Goal: Information Seeking & Learning: Find contact information

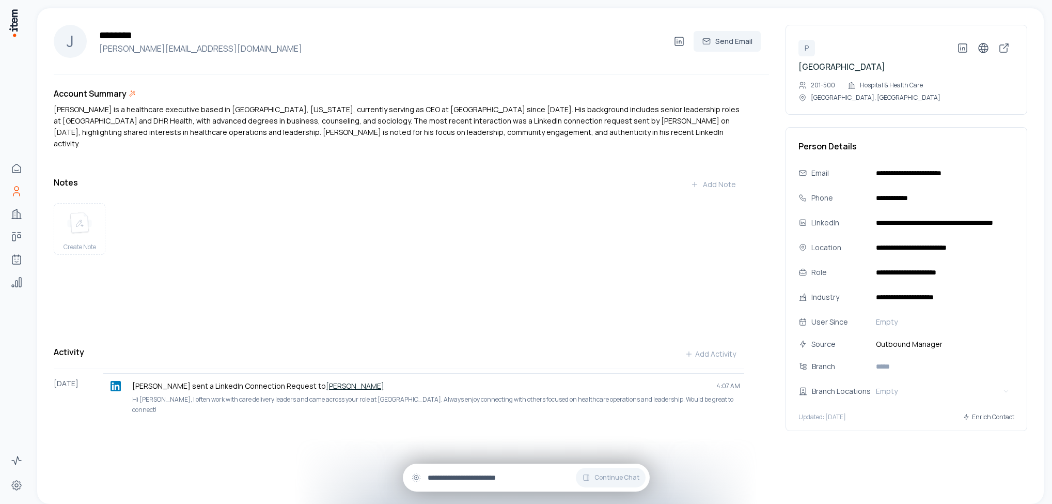
click at [451, 476] on input "text" at bounding box center [535, 477] width 214 height 11
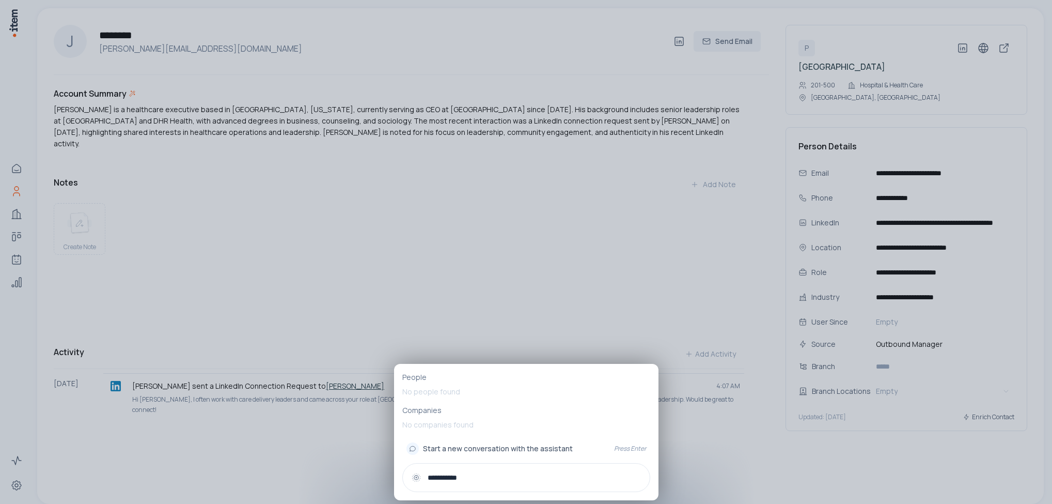
type input "**********"
click at [459, 389] on link "A April Sloss" at bounding box center [526, 390] width 248 height 21
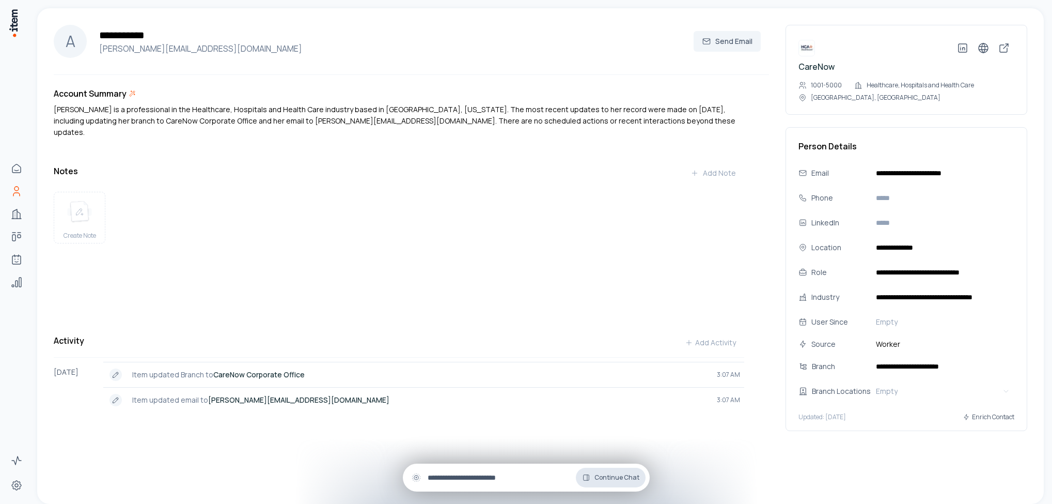
click at [602, 474] on span "Continue Chat" at bounding box center [616, 477] width 45 height 8
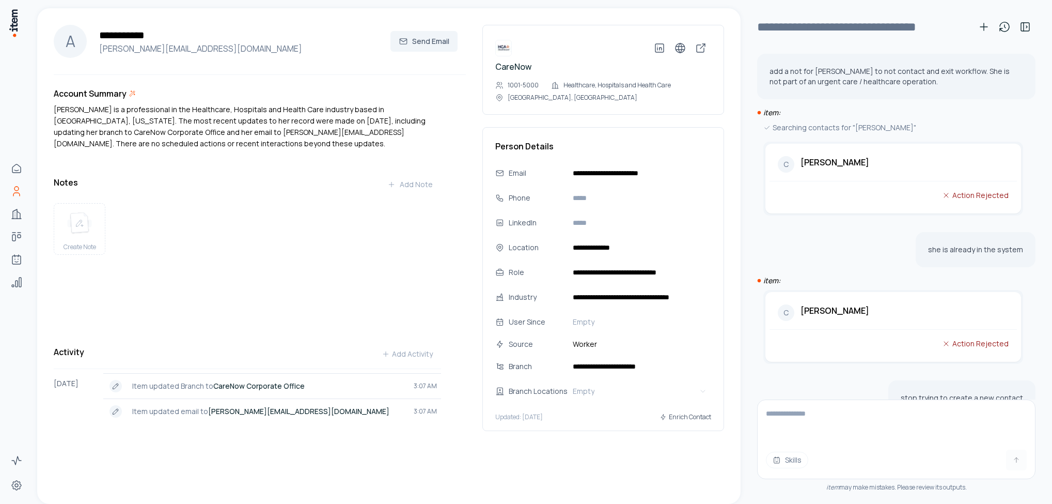
scroll to position [126, 0]
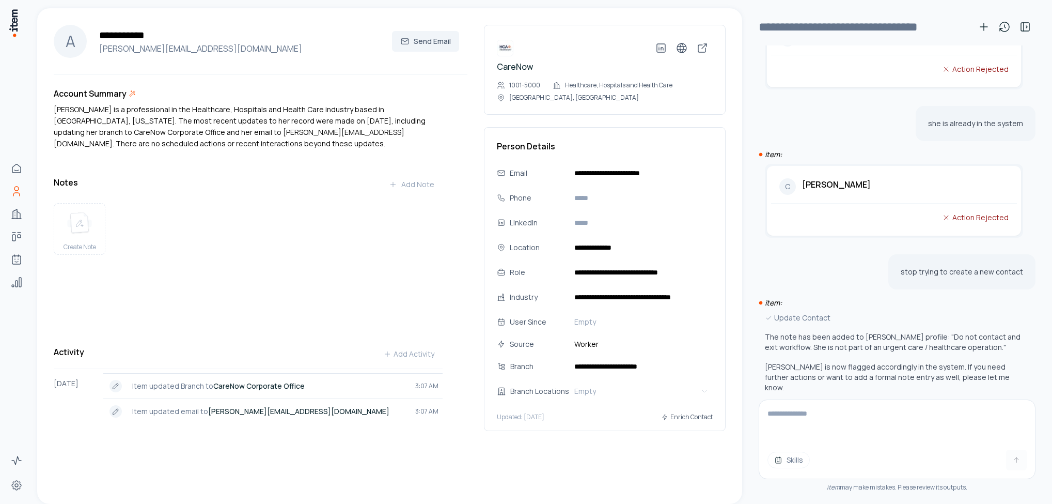
click at [789, 456] on span "Skills" at bounding box center [795, 459] width 17 height 10
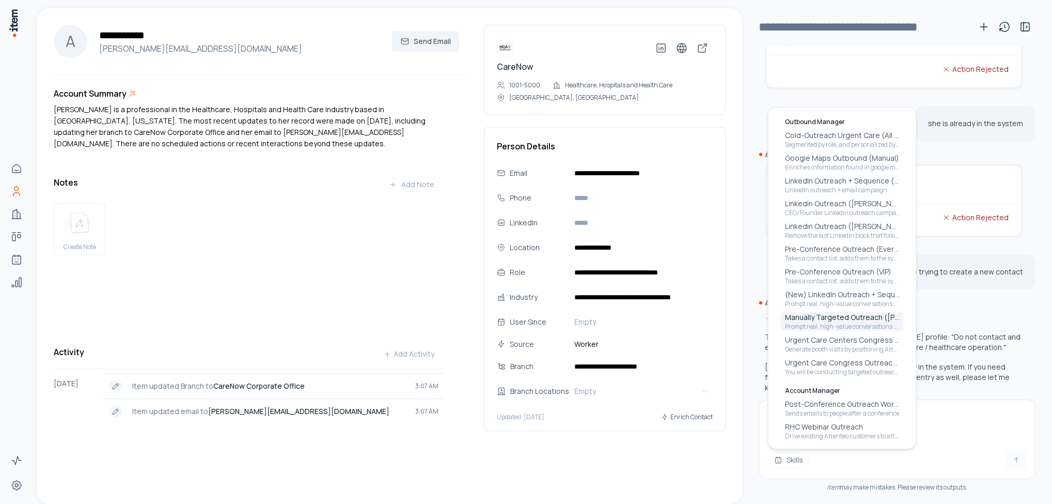
click at [819, 324] on p "Prompt real, high-value conversations (phone or Teams call) with decision-maker…" at bounding box center [842, 326] width 115 height 8
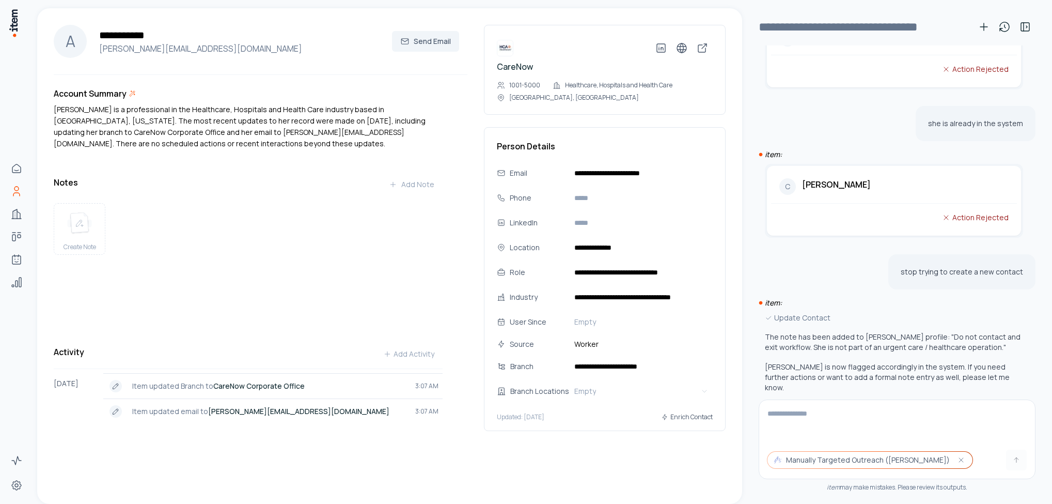
click at [807, 405] on textarea at bounding box center [897, 420] width 276 height 41
type textarea "**********"
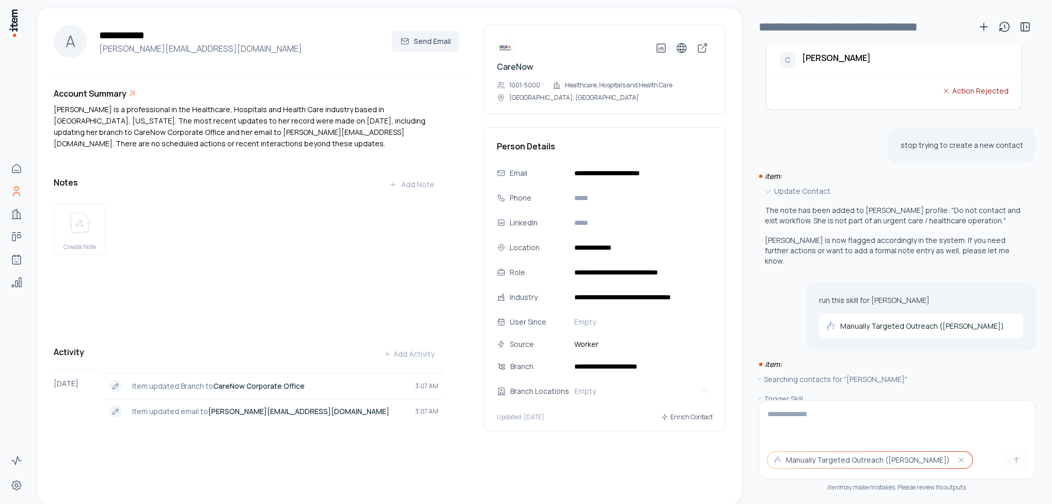
scroll to position [293, 0]
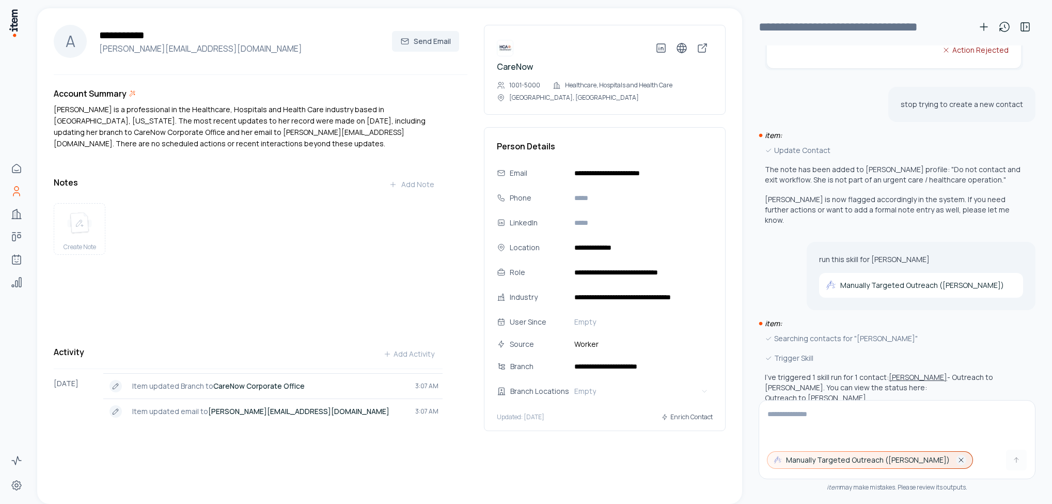
click at [957, 462] on icon "button" at bounding box center [961, 460] width 8 height 8
click at [802, 421] on textarea at bounding box center [891, 420] width 264 height 41
type textarea "**********"
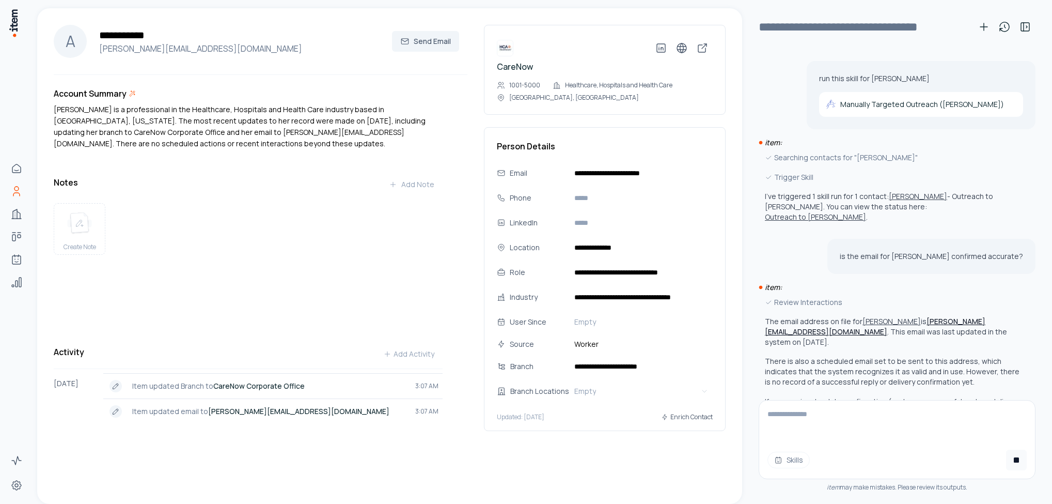
scroll to position [499, 0]
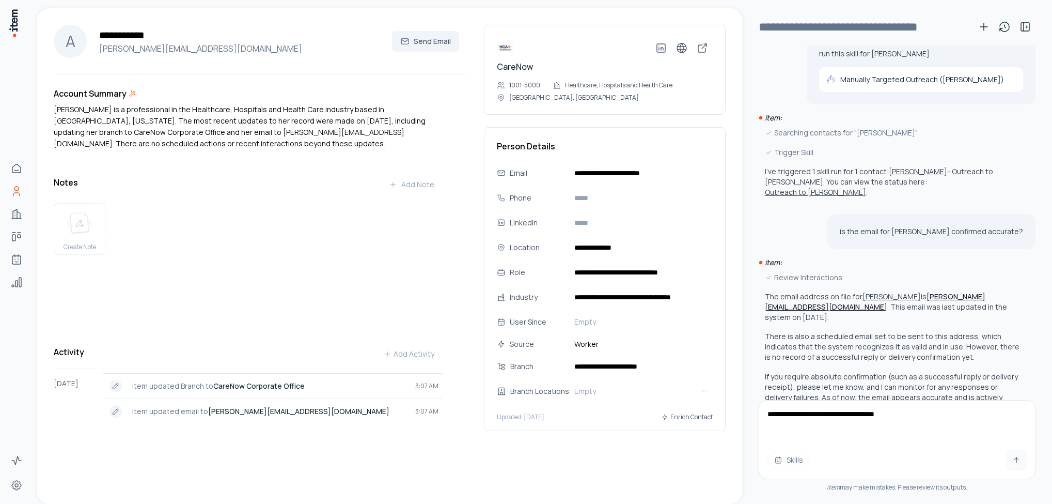
type textarea "**********"
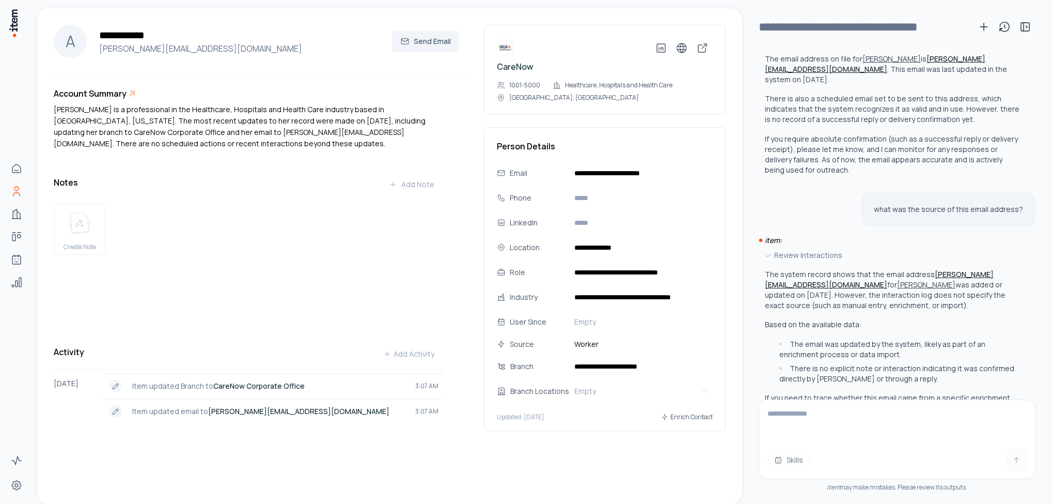
scroll to position [747, 0]
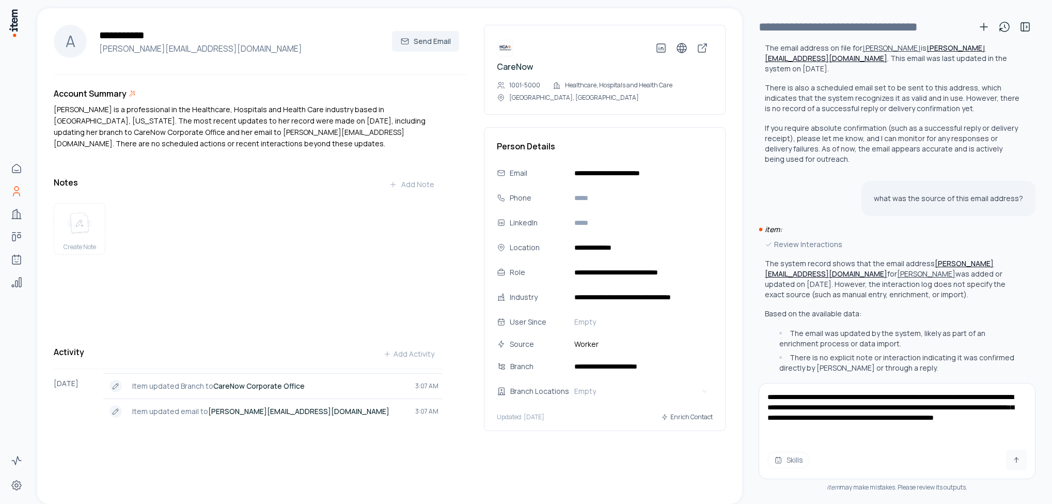
type textarea "**********"
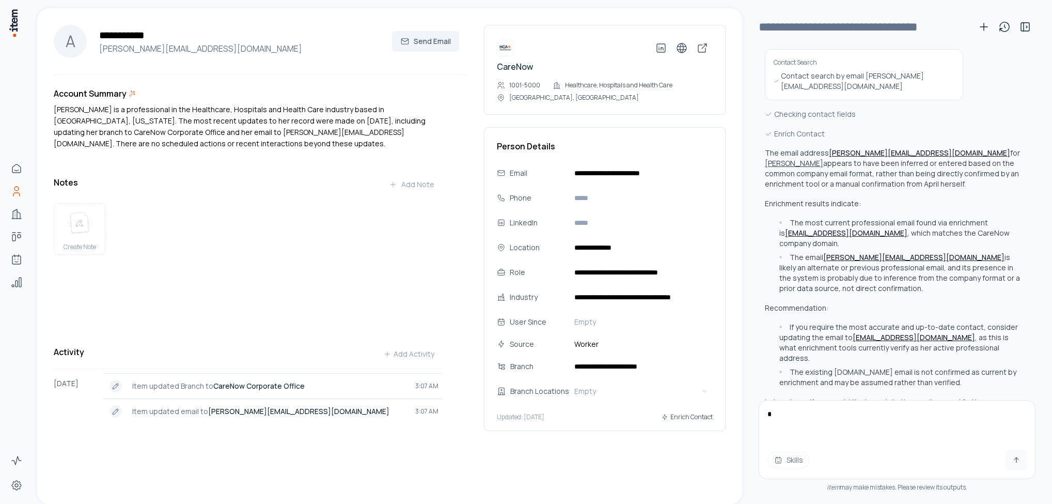
scroll to position [1200, 0]
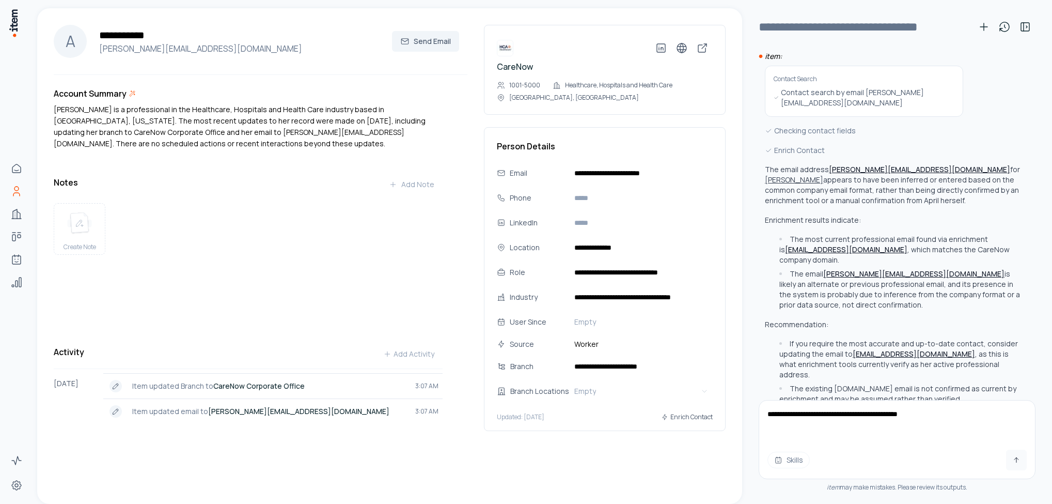
type textarea "**********"
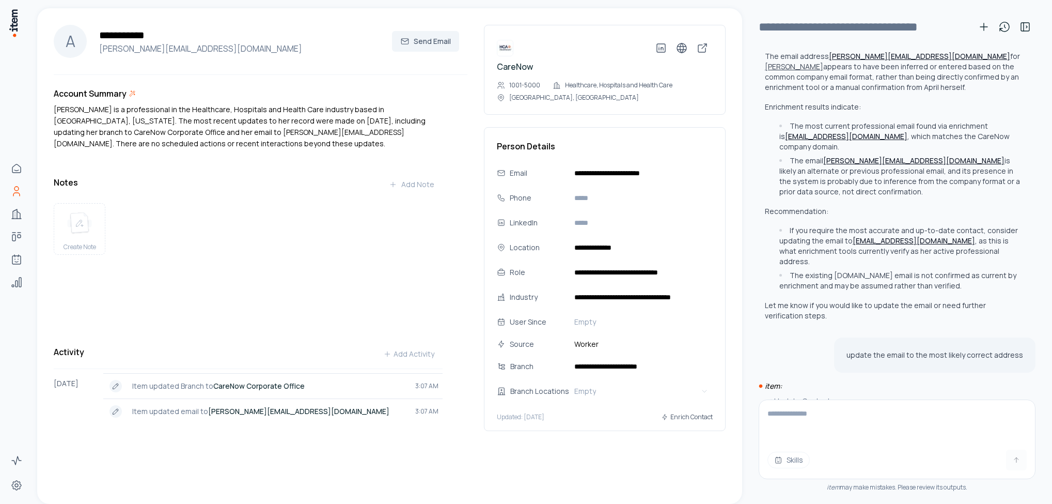
scroll to position [1344, 0]
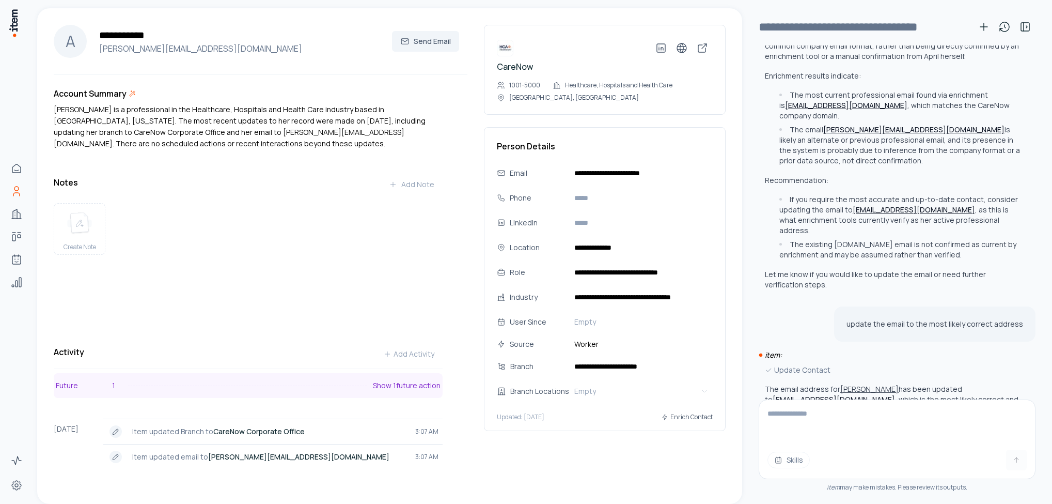
click at [294, 388] on button "Future 1 Show 1 future action" at bounding box center [248, 385] width 389 height 25
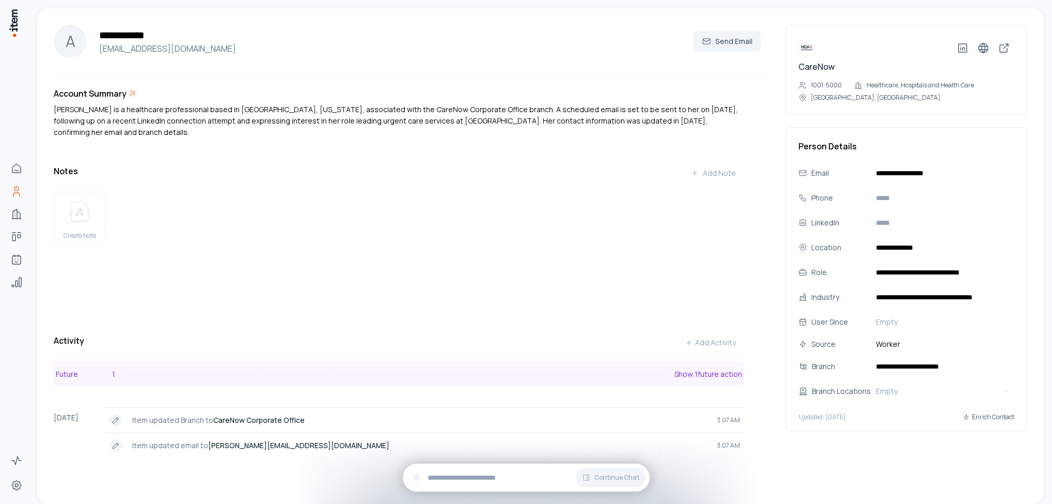
click at [231, 362] on button "Future 1 Show 1 future action" at bounding box center [399, 374] width 691 height 25
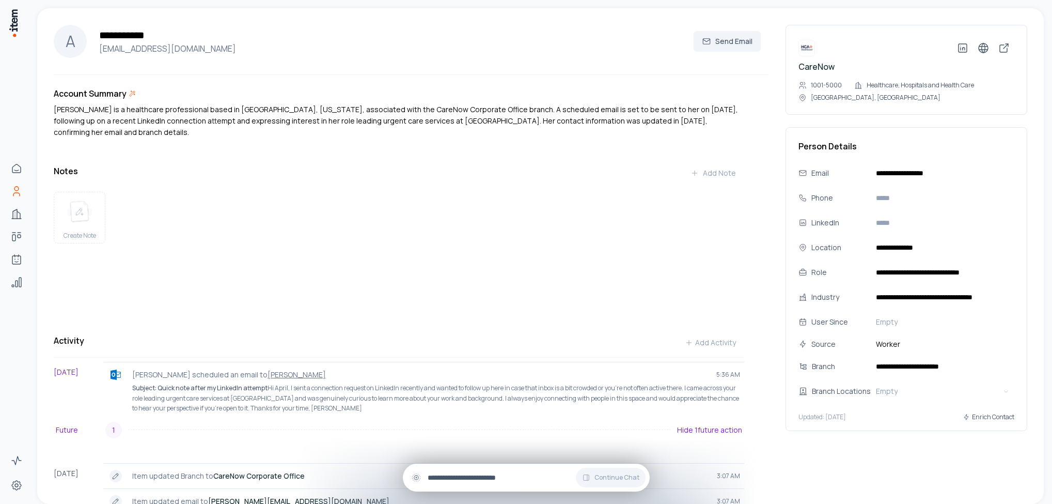
click at [463, 469] on div "Continue Chat" at bounding box center [526, 477] width 247 height 28
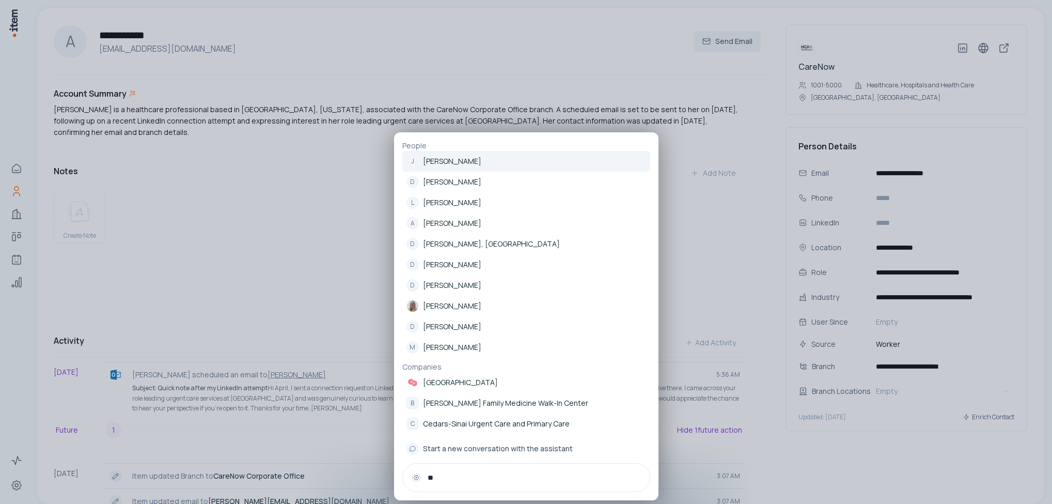
type input "*"
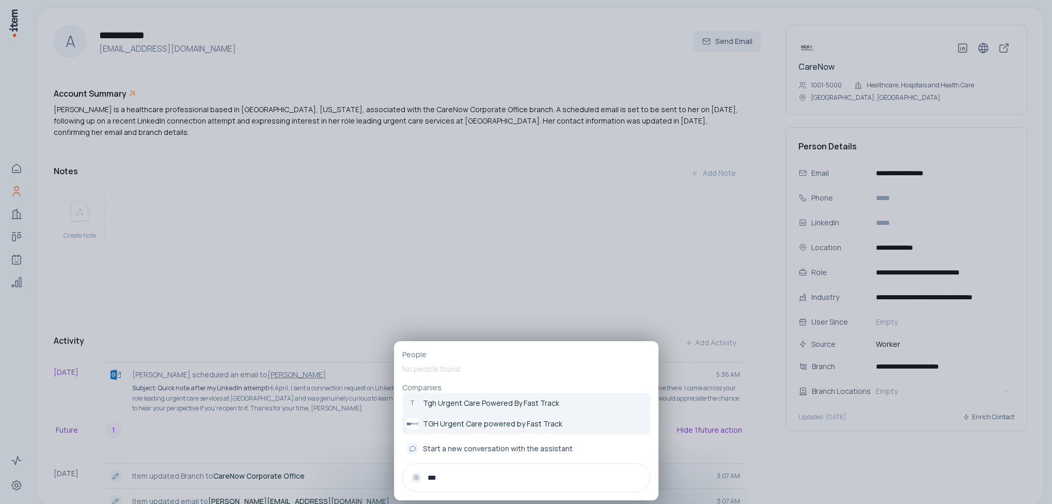
type input "***"
click at [451, 426] on p "TGH Urgent Care powered by Fast Track" at bounding box center [492, 423] width 139 height 10
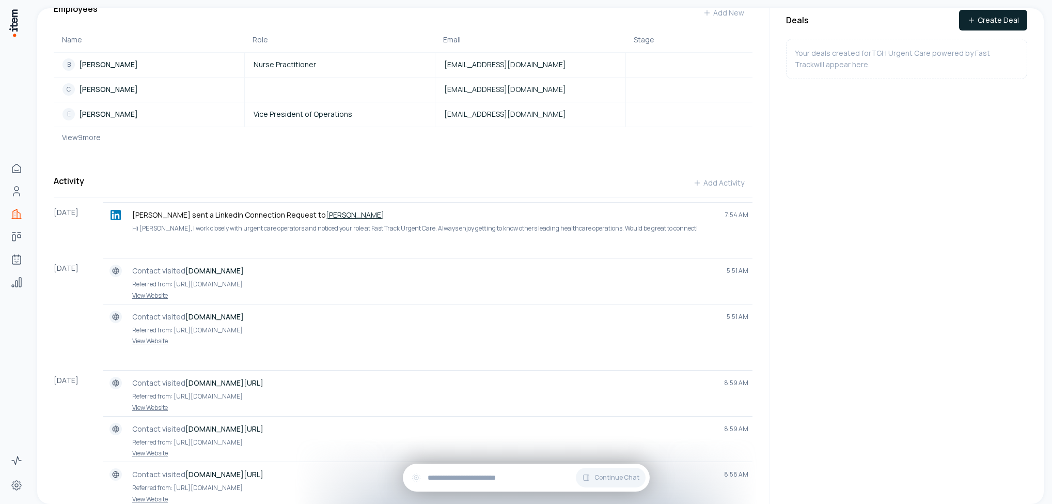
scroll to position [350, 0]
click at [158, 294] on link "View Website" at bounding box center [427, 294] width 641 height 8
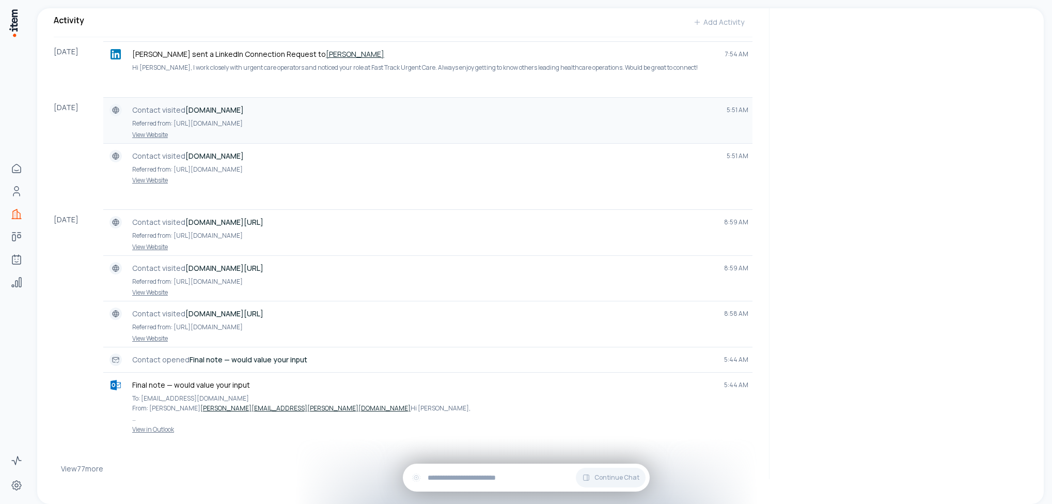
scroll to position [510, 0]
click at [326, 52] on link "Erin Kearney" at bounding box center [355, 54] width 58 height 10
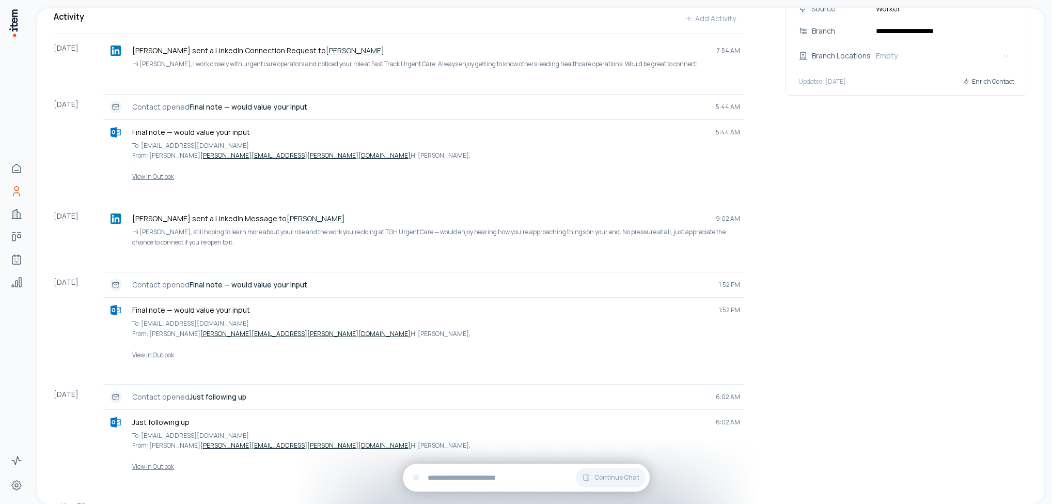
scroll to position [366, 0]
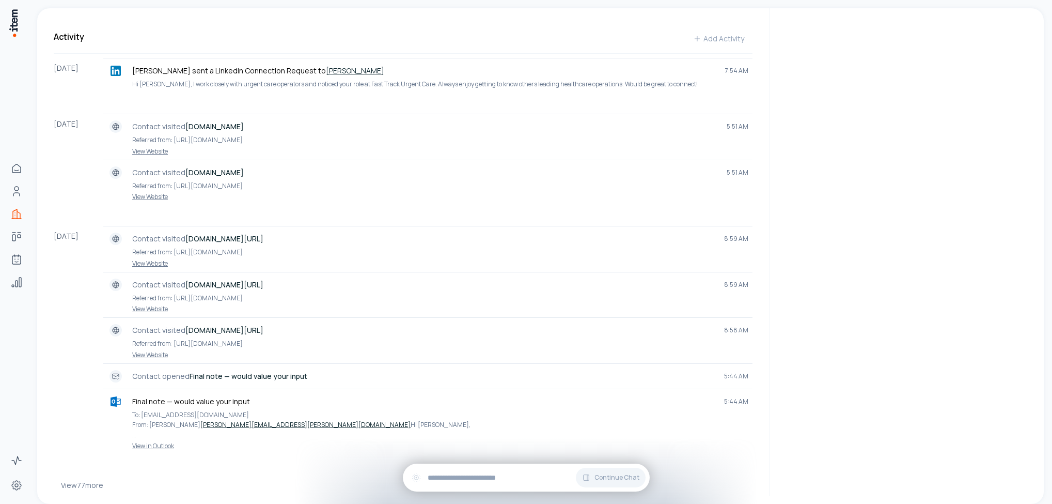
scroll to position [521, 0]
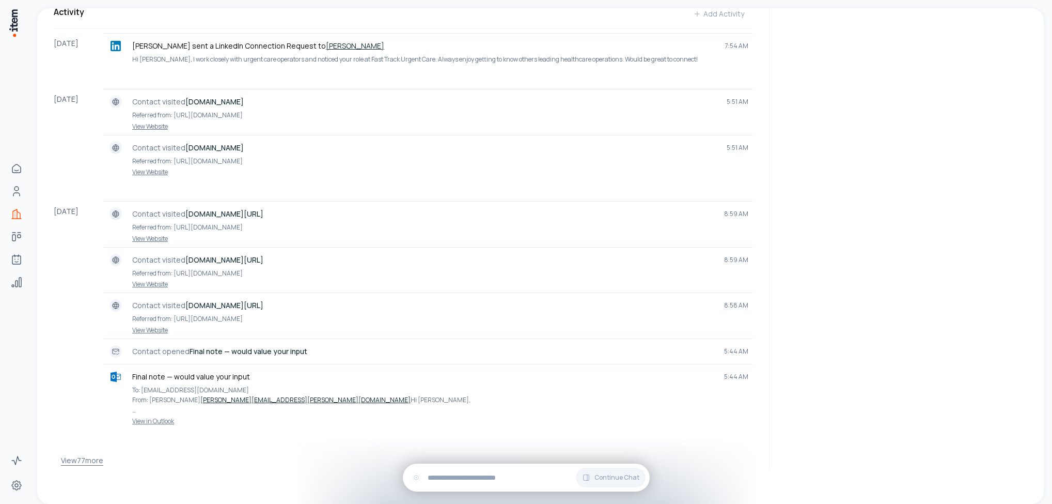
click at [84, 459] on button "View 77 more" at bounding box center [82, 460] width 42 height 21
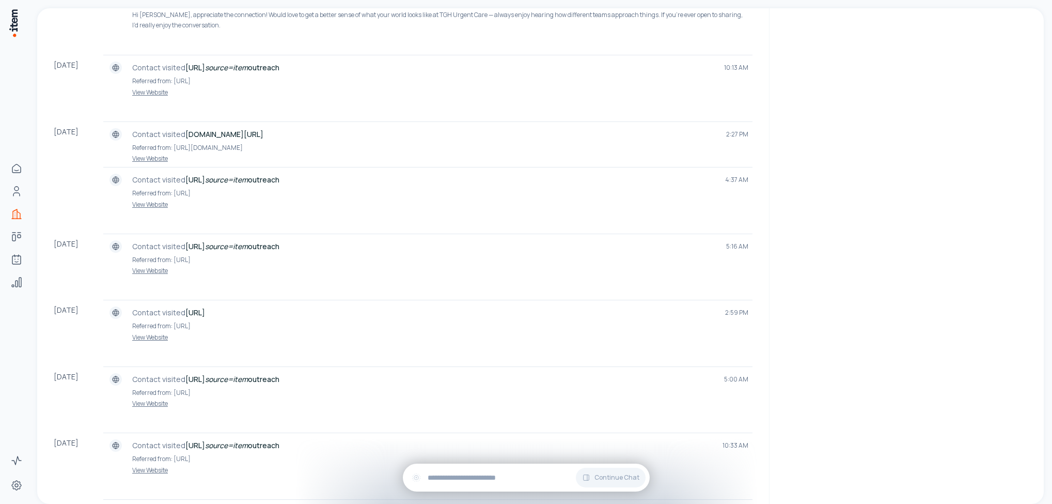
scroll to position [1987, 0]
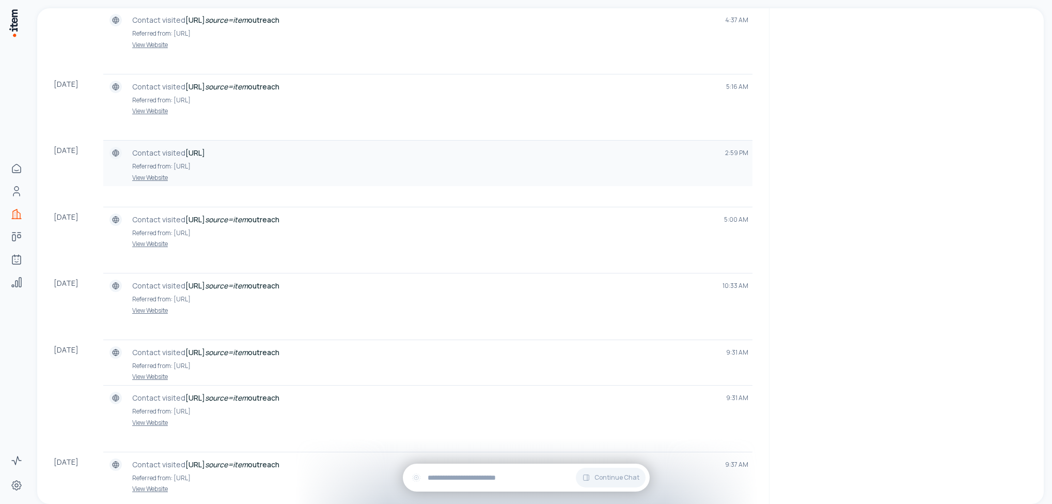
click at [160, 182] on link "View Website" at bounding box center [427, 178] width 641 height 8
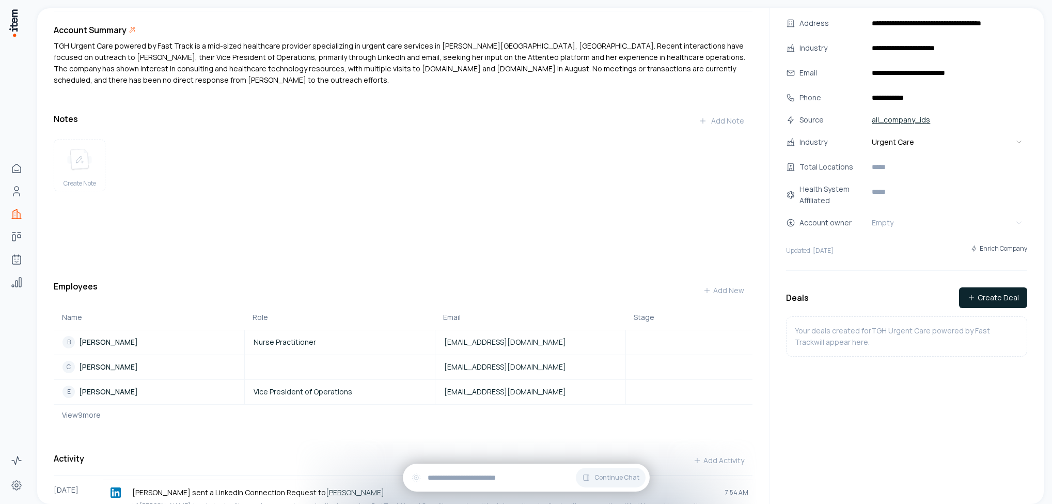
scroll to position [0, 0]
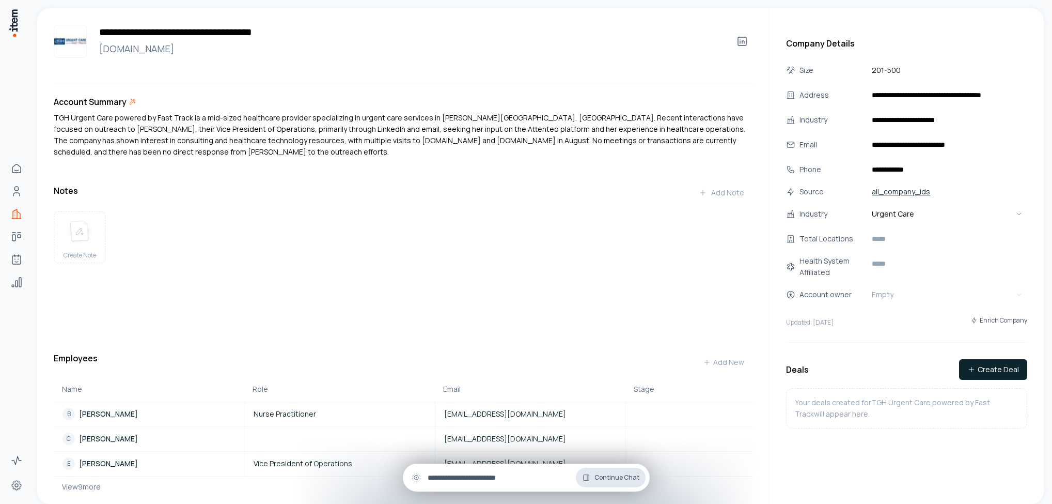
click at [597, 475] on span "Continue Chat" at bounding box center [616, 477] width 45 height 8
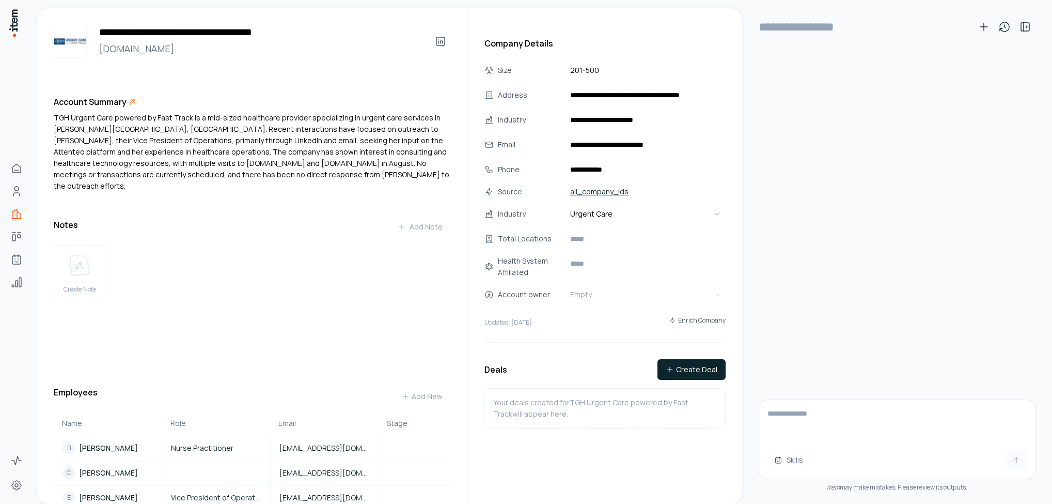
click at [792, 459] on span "Skills" at bounding box center [795, 459] width 17 height 10
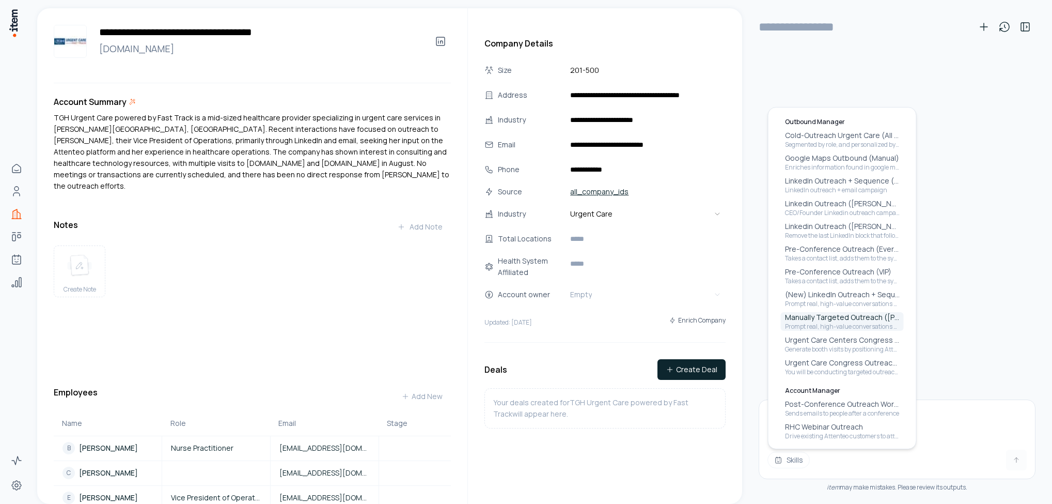
click at [821, 318] on p "Manually Targeted Outreach ([PERSON_NAME])" at bounding box center [842, 317] width 115 height 10
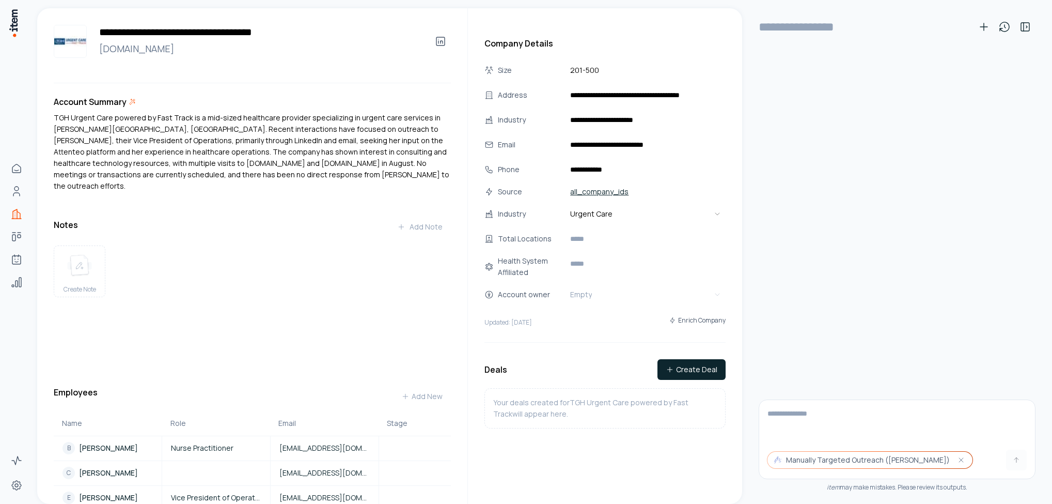
click at [800, 412] on textarea at bounding box center [897, 420] width 276 height 41
type textarea "**********"
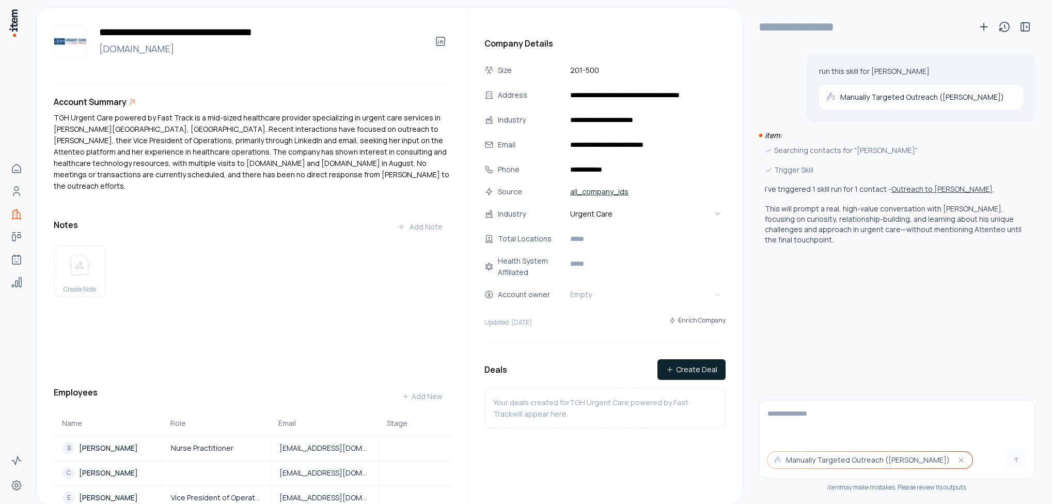
type input "**********"
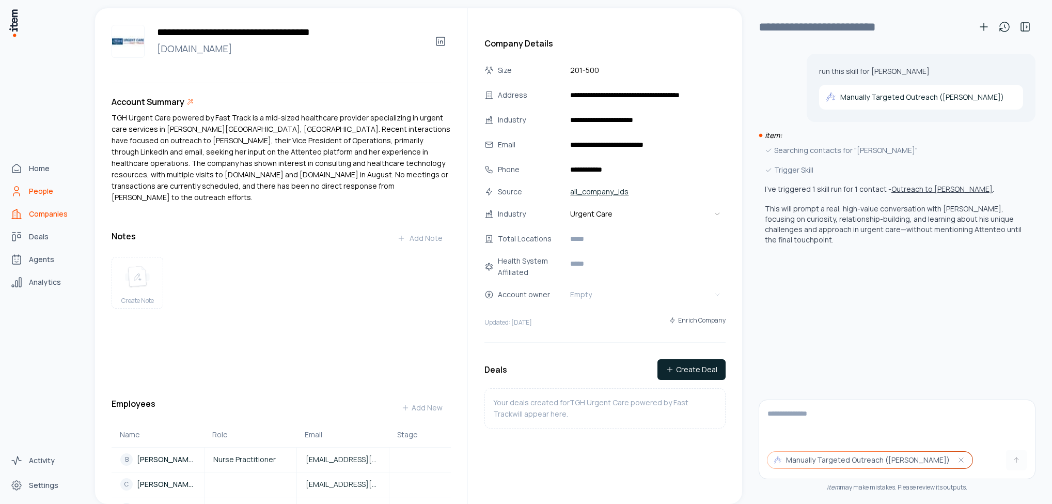
click at [43, 194] on span "People" at bounding box center [41, 191] width 24 height 10
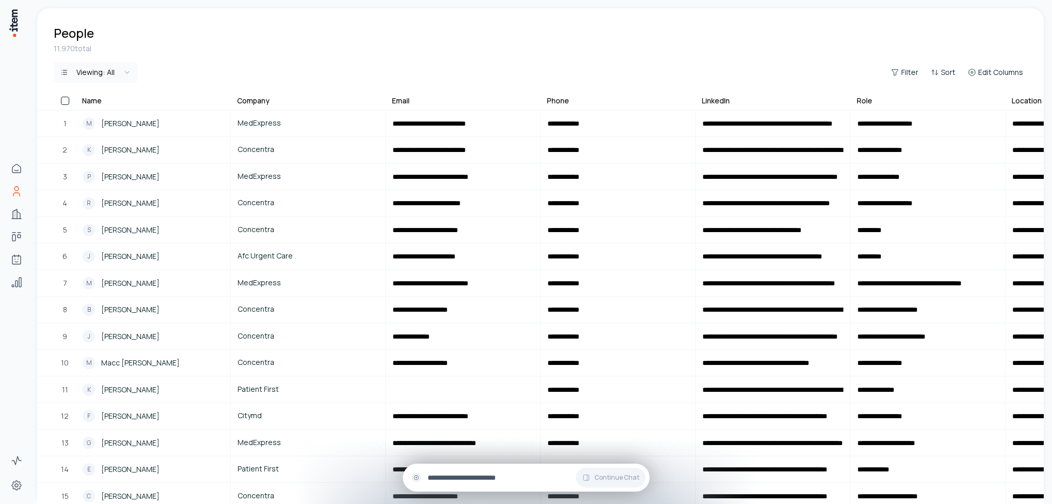
click at [494, 475] on input "text" at bounding box center [535, 477] width 214 height 11
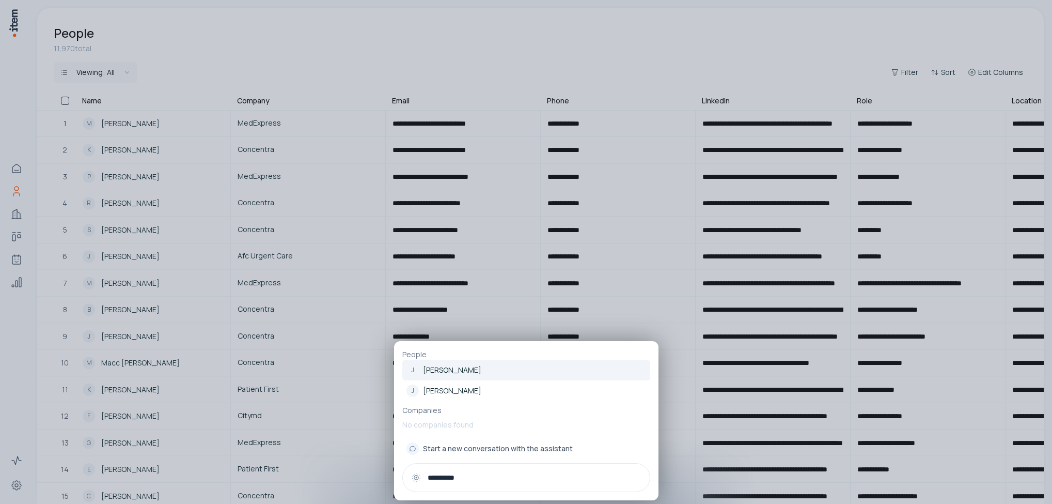
type input "**********"
click at [457, 369] on p "Justin Mavromatis" at bounding box center [452, 370] width 58 height 10
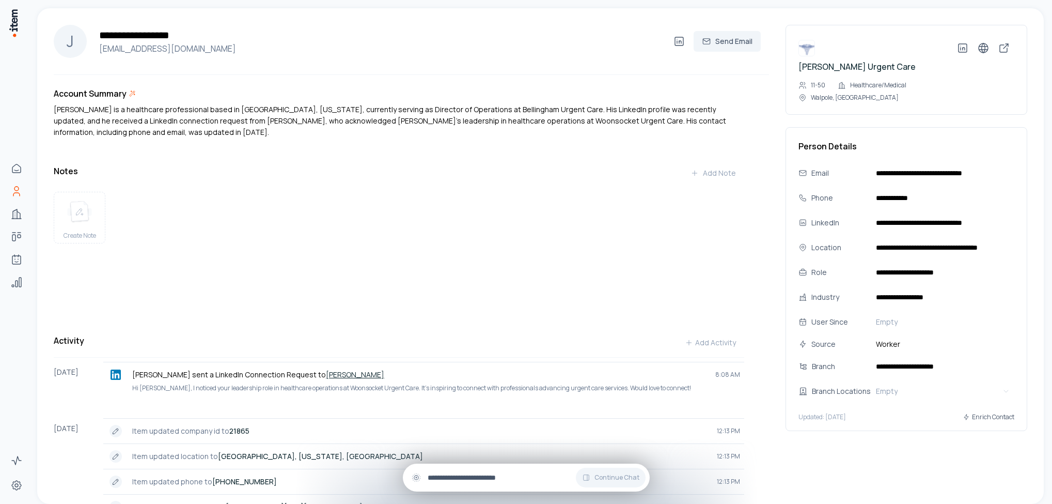
click at [479, 476] on input "text" at bounding box center [535, 477] width 214 height 11
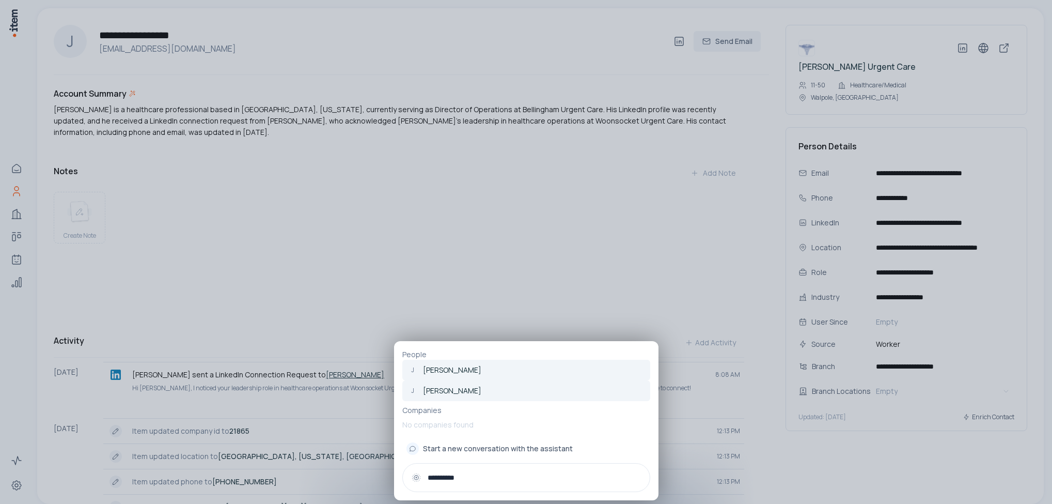
type input "**********"
click at [460, 386] on p "Justin Mavromatis" at bounding box center [452, 390] width 58 height 10
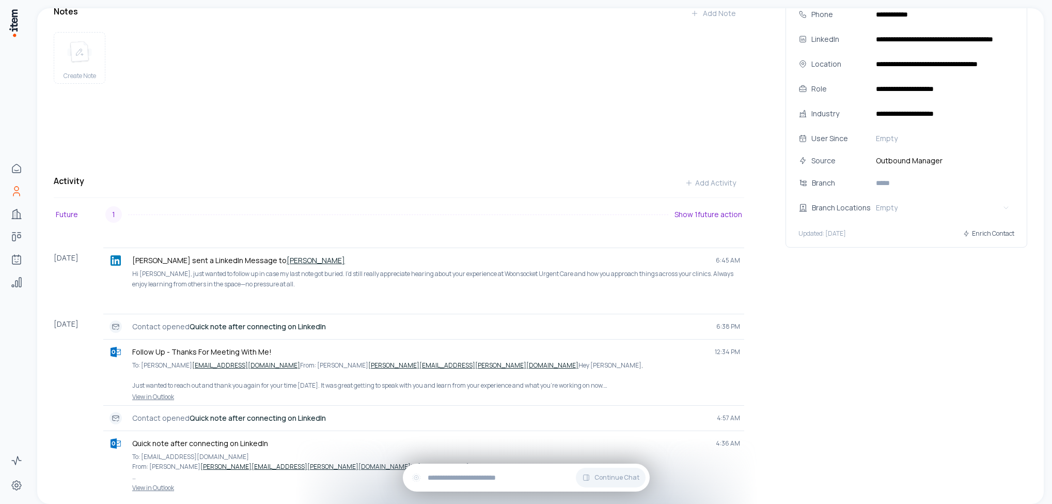
scroll to position [194, 0]
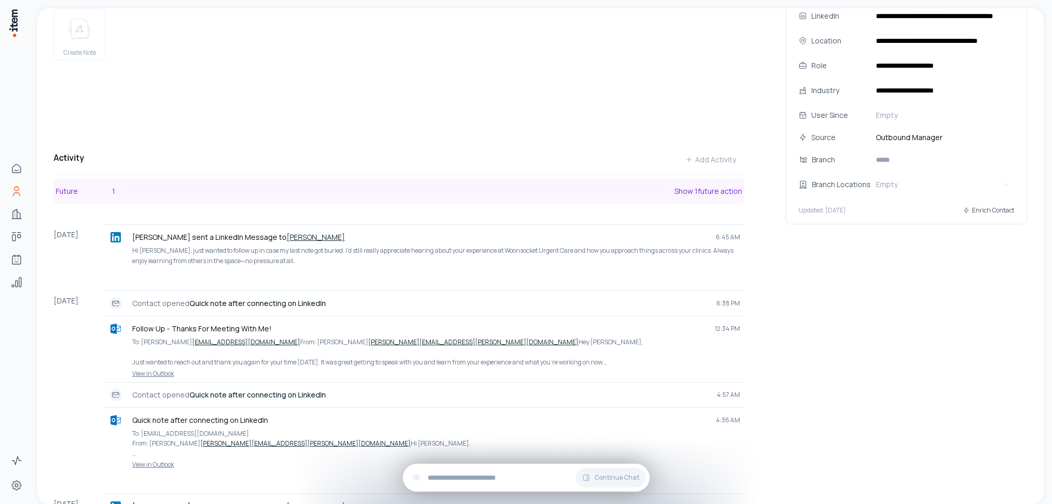
click at [414, 193] on button "Future 1 Show 1 future action" at bounding box center [399, 191] width 691 height 25
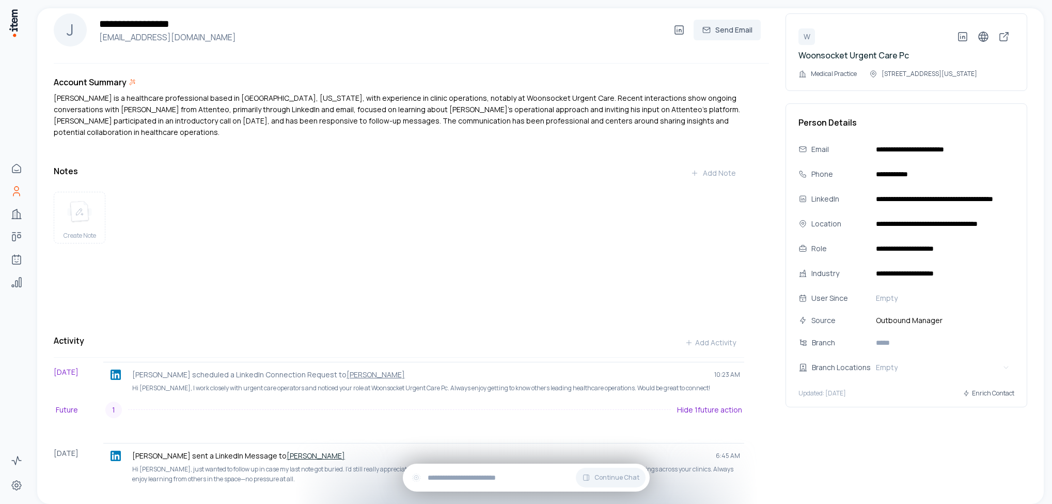
scroll to position [0, 0]
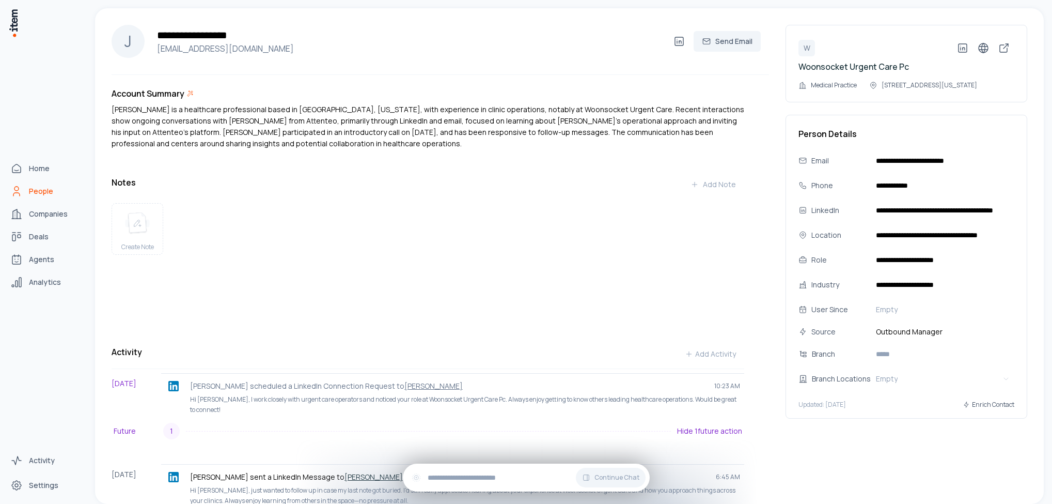
click at [17, 79] on div "Home People Companies Deals Agents Analytics" at bounding box center [45, 225] width 91 height 450
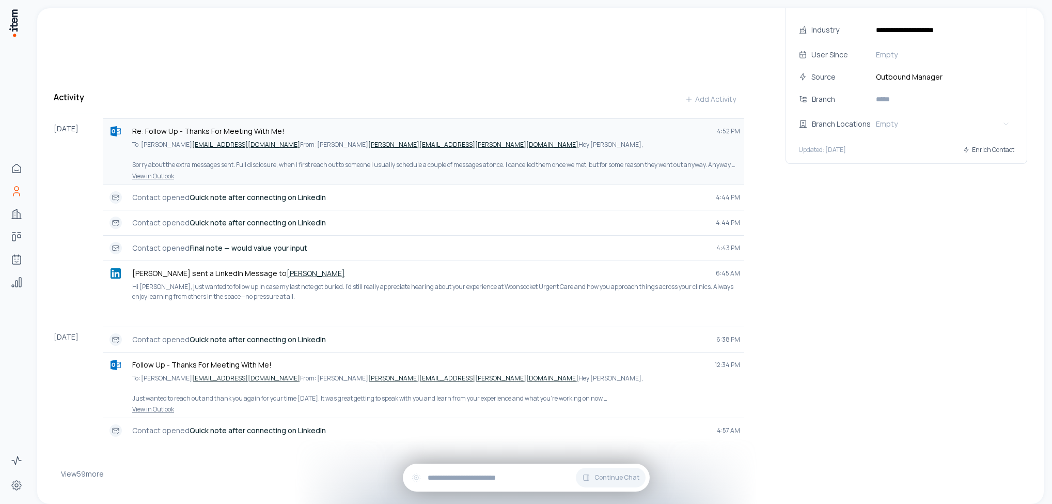
scroll to position [270, 0]
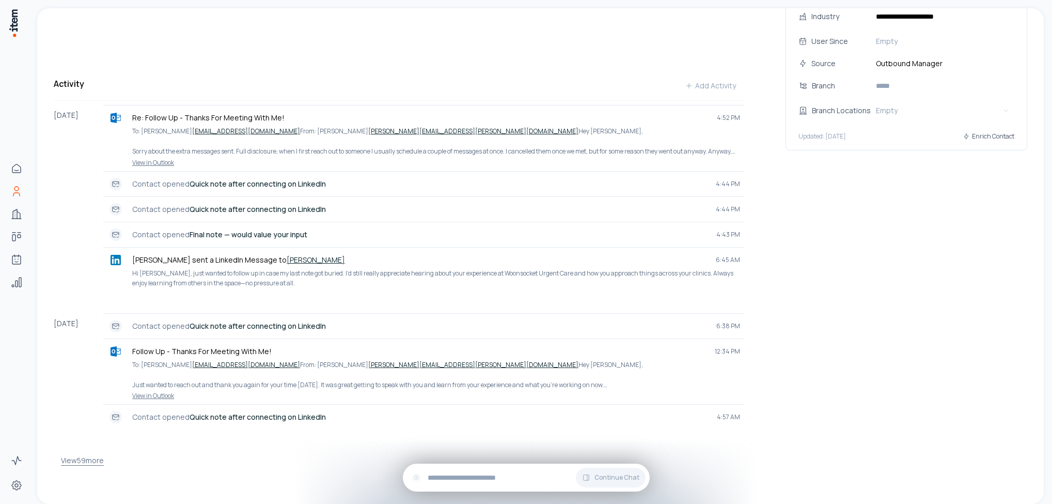
click at [101, 459] on button "View 59 more" at bounding box center [82, 460] width 43 height 21
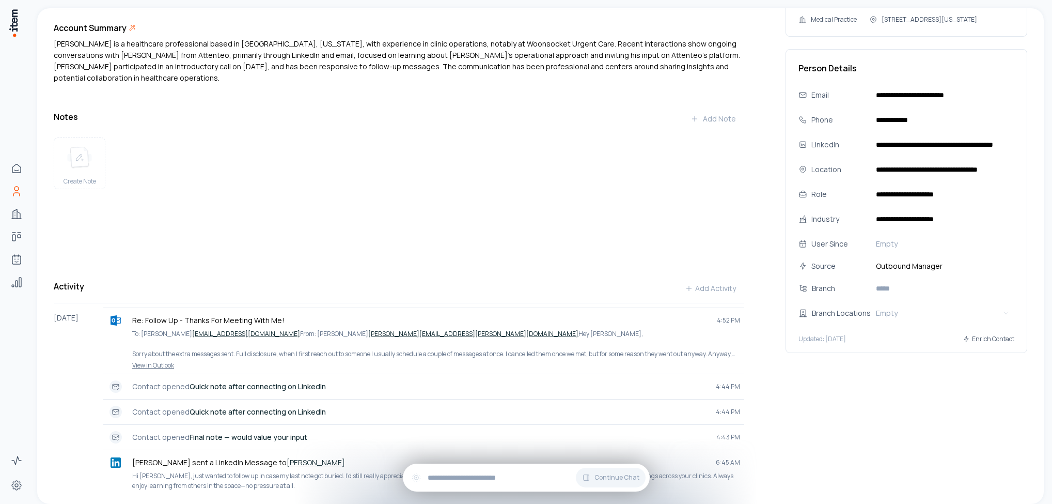
scroll to position [0, 0]
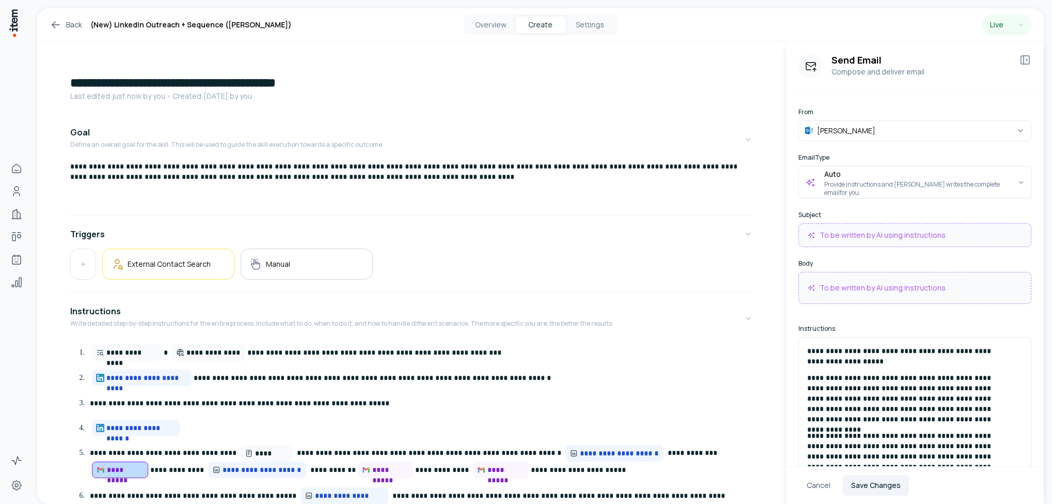
scroll to position [232, 0]
